Goal: Task Accomplishment & Management: Manage account settings

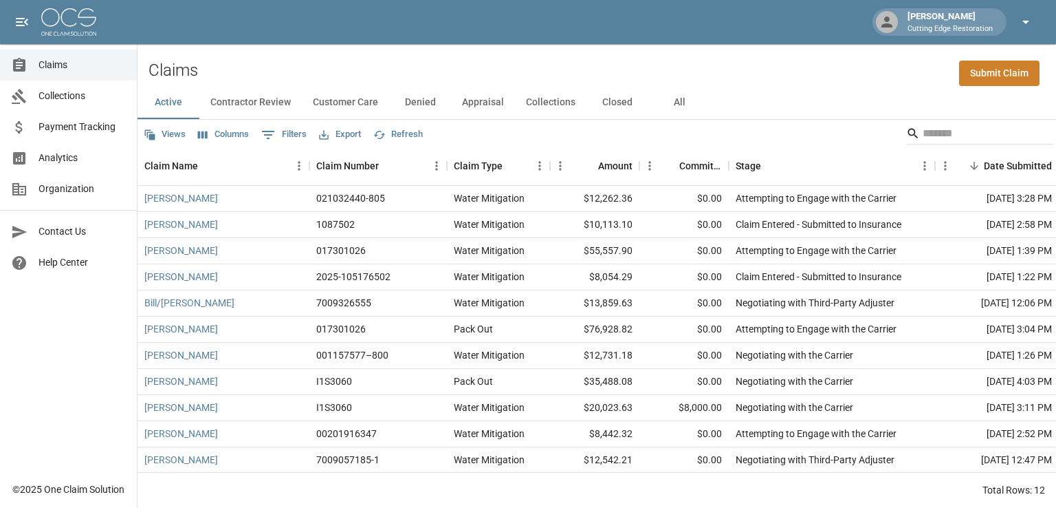
click at [1021, 22] on icon "button" at bounding box center [1026, 22] width 17 height 17
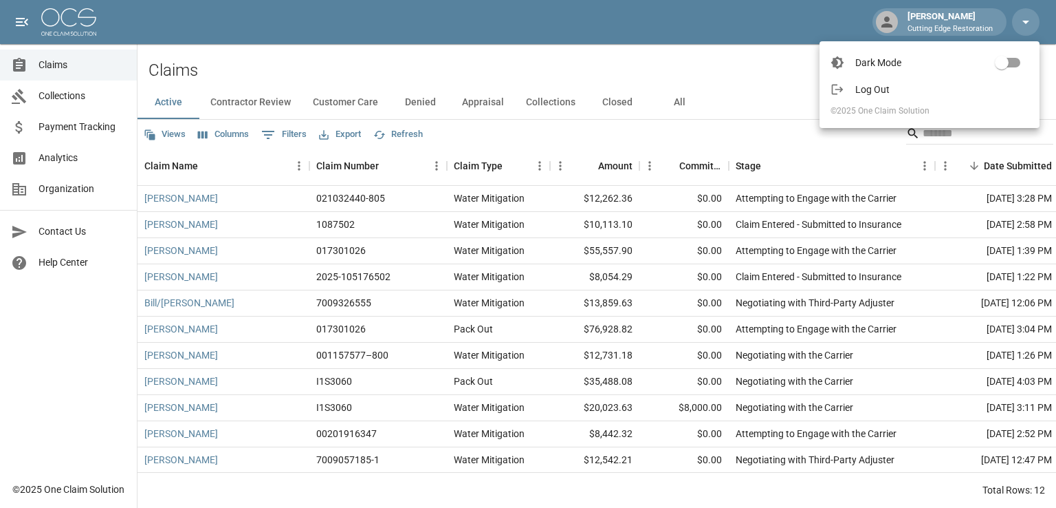
click at [874, 98] on li "Log Out" at bounding box center [930, 89] width 220 height 22
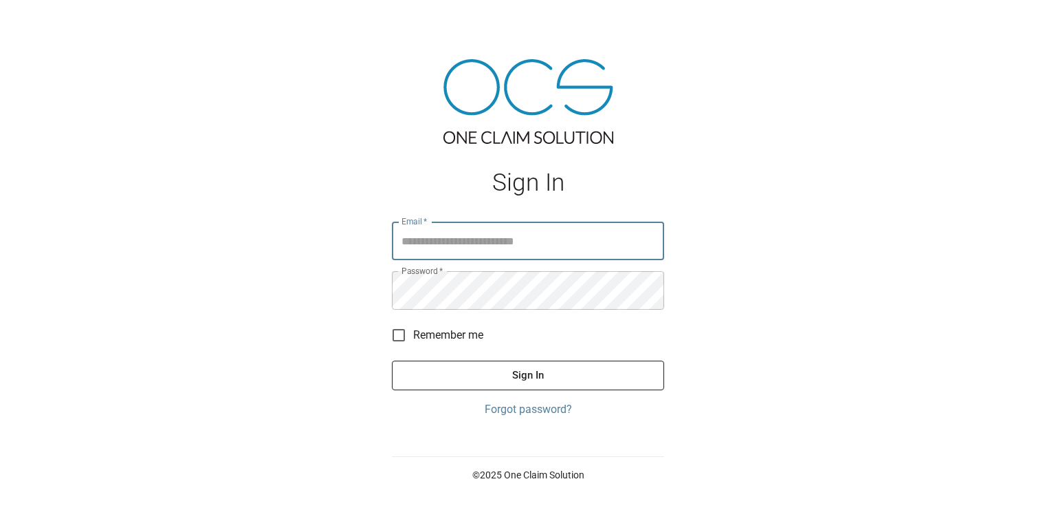
type input "**********"
